Goal: Task Accomplishment & Management: Manage account settings

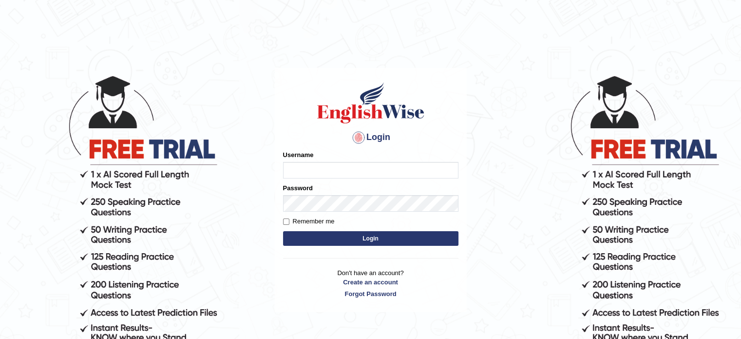
type input "Renu11"
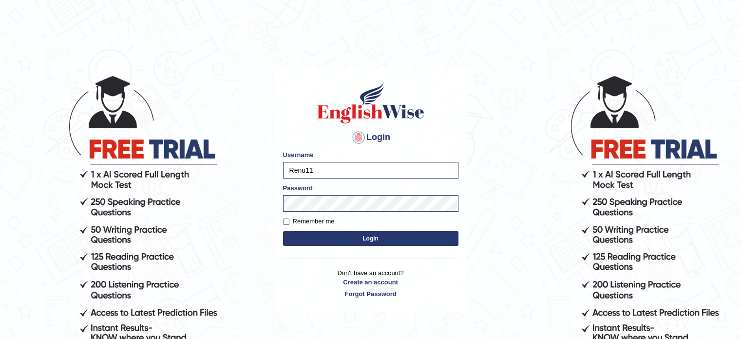
click at [399, 241] on button "Login" at bounding box center [370, 238] width 175 height 15
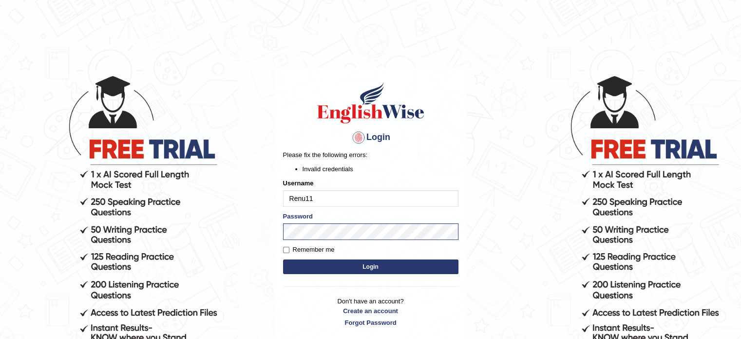
click at [387, 263] on button "Login" at bounding box center [370, 266] width 175 height 15
click at [388, 267] on button "Login" at bounding box center [370, 266] width 175 height 15
drag, startPoint x: 0, startPoint y: 0, endPoint x: 388, endPoint y: 266, distance: 470.9
click at [388, 266] on button "Login" at bounding box center [370, 266] width 175 height 15
click at [397, 263] on button "Login" at bounding box center [370, 266] width 175 height 15
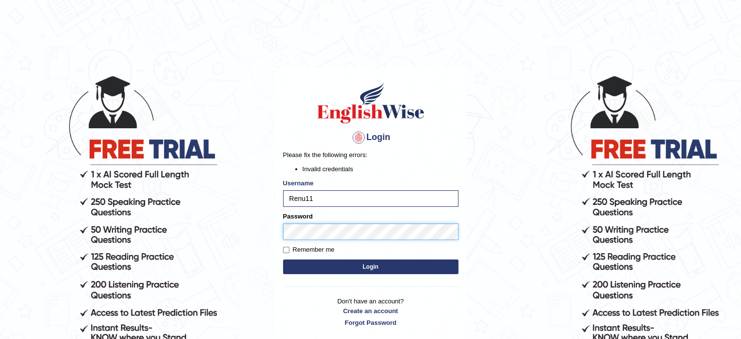
click at [283, 259] on button "Login" at bounding box center [370, 266] width 175 height 15
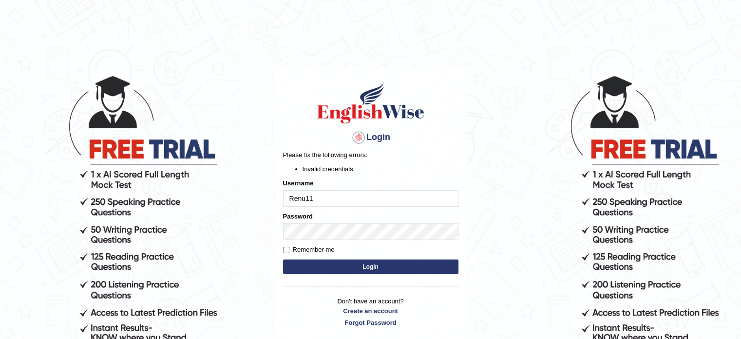
click at [493, 123] on body "Login Please fix the following errors: Invalid credentials Username Renu11 Pass…" at bounding box center [370, 206] width 741 height 339
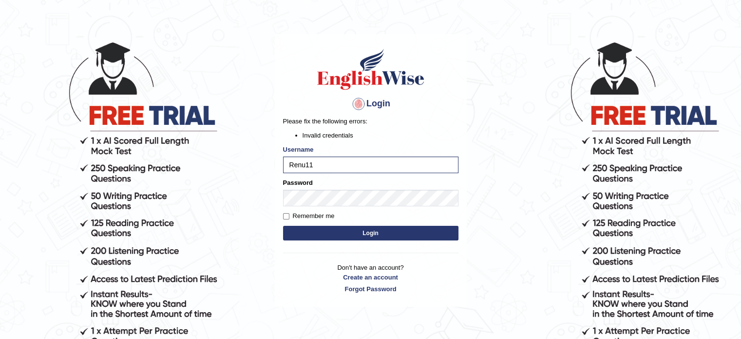
scroll to position [49, 0]
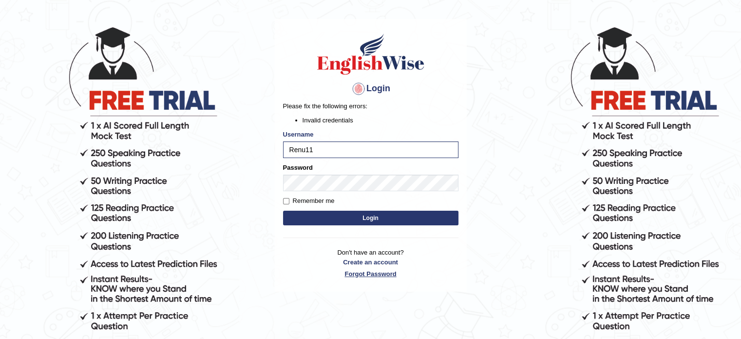
click at [391, 276] on link "Forgot Password" at bounding box center [370, 273] width 175 height 9
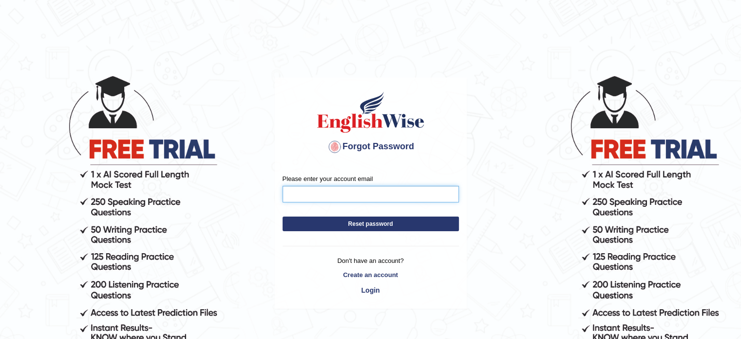
click at [334, 193] on input "Please enter your account email" at bounding box center [371, 194] width 176 height 17
type input "[PERSON_NAME][EMAIL_ADDRESS][PERSON_NAME][DOMAIN_NAME]"
click at [381, 221] on button "Reset password" at bounding box center [371, 223] width 176 height 15
